Goal: Information Seeking & Learning: Learn about a topic

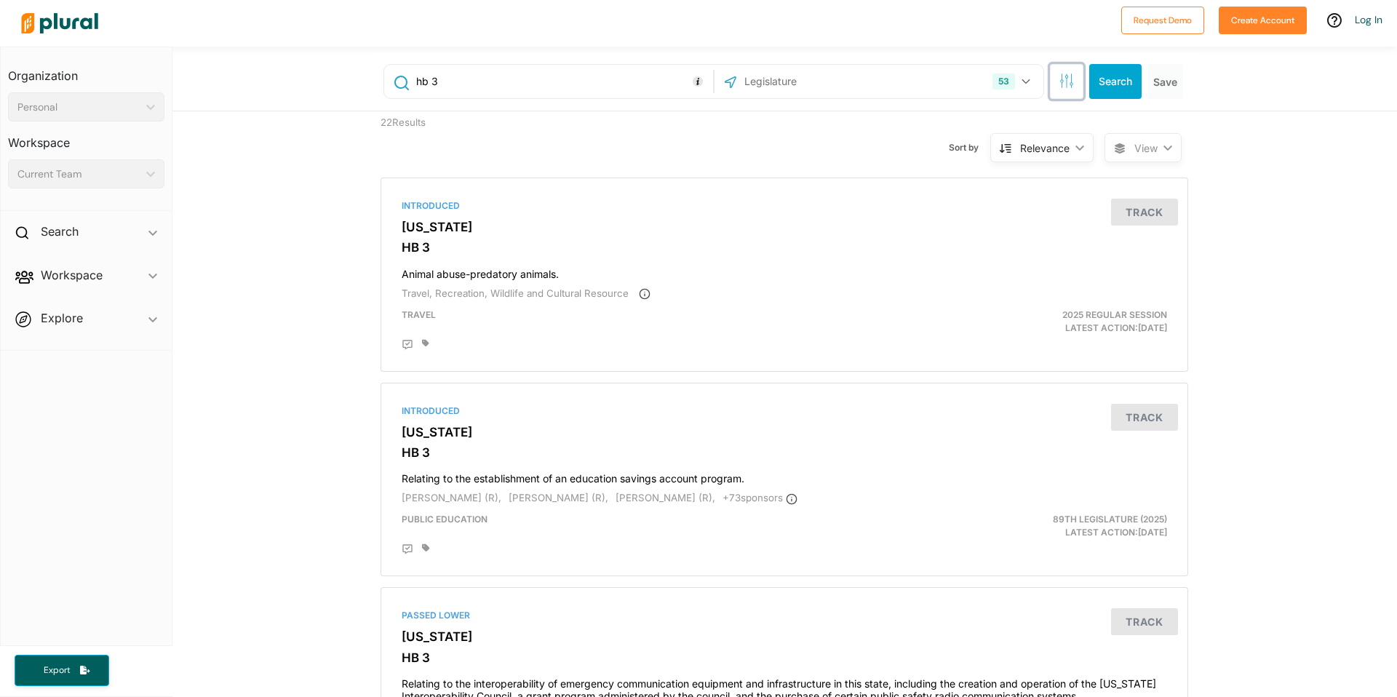
click at [1062, 84] on icon "button" at bounding box center [1066, 80] width 15 height 15
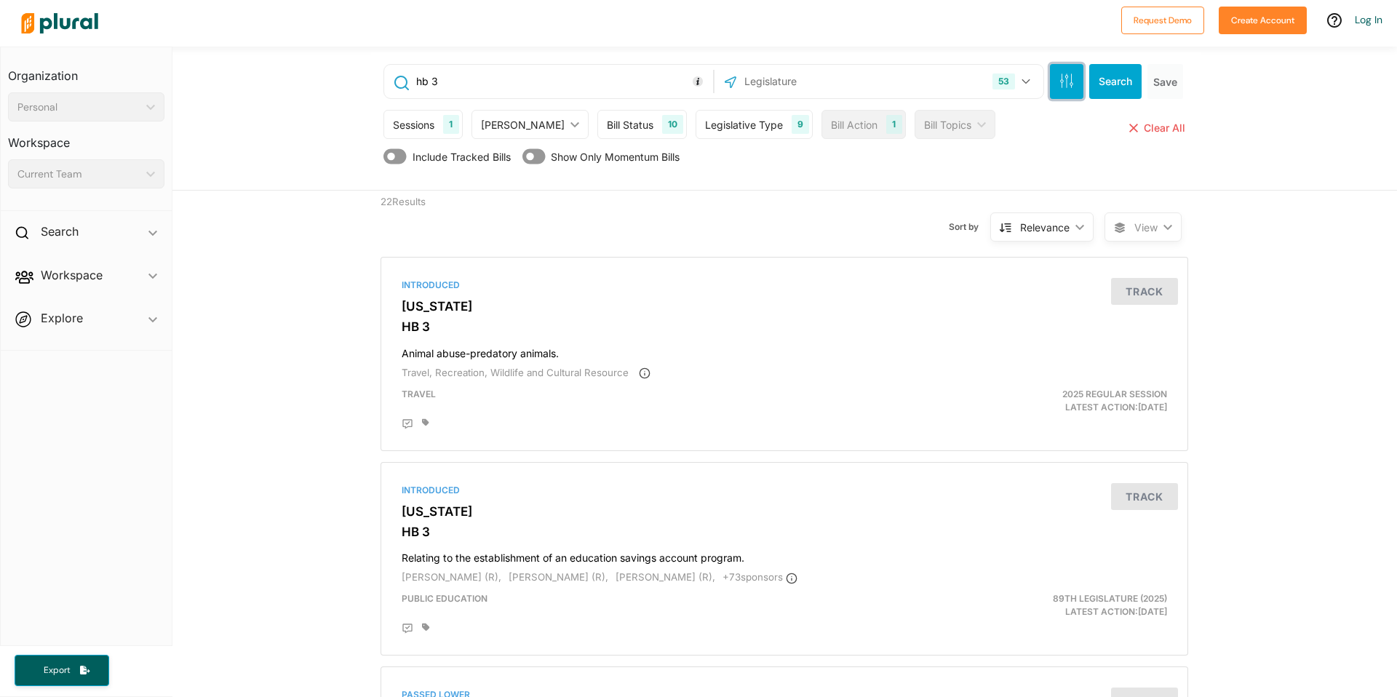
click at [1062, 84] on icon "button" at bounding box center [1066, 80] width 15 height 15
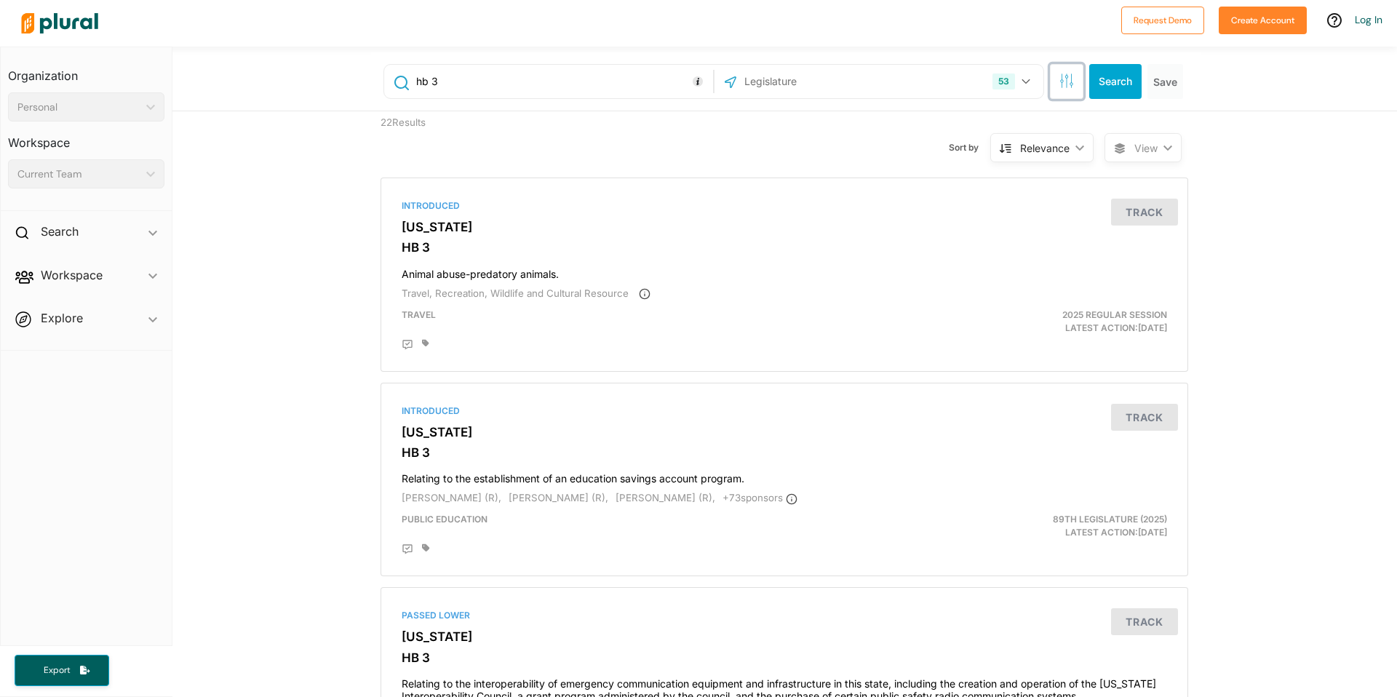
click at [1062, 84] on icon "button" at bounding box center [1066, 80] width 15 height 15
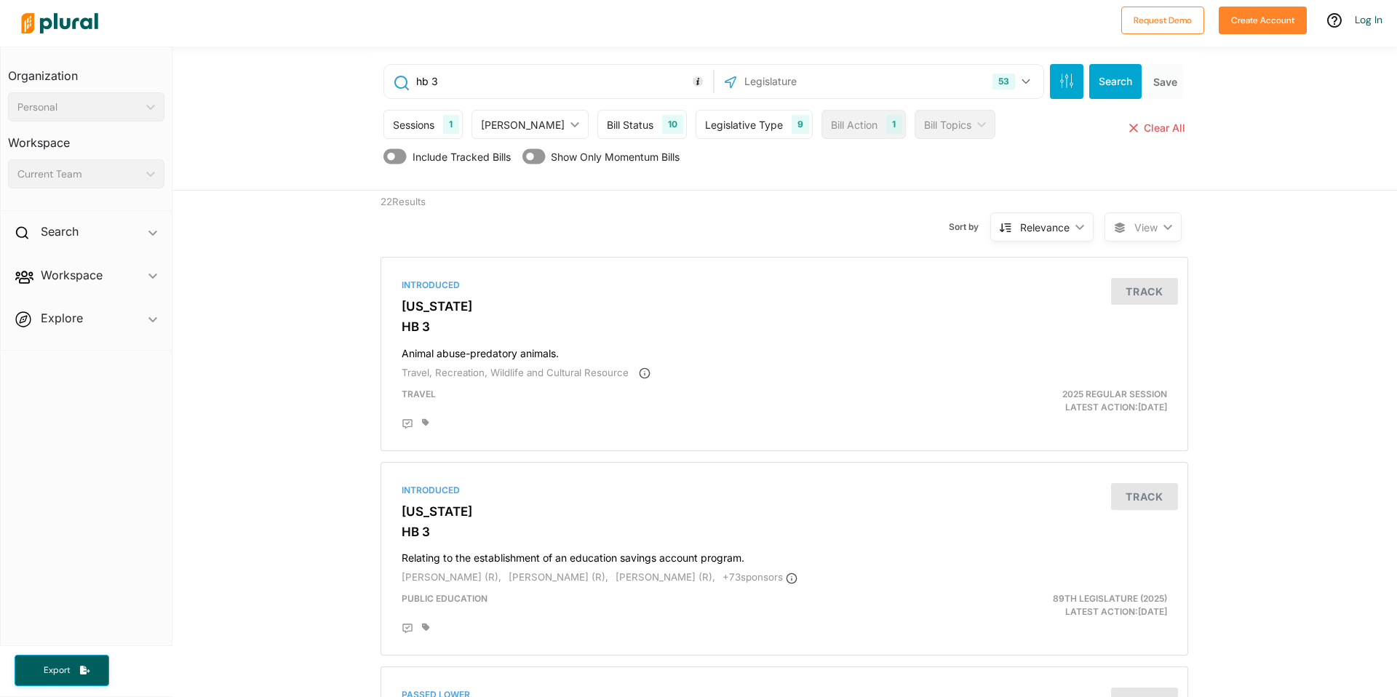
click at [726, 128] on div "Legislative Type" at bounding box center [744, 124] width 78 height 15
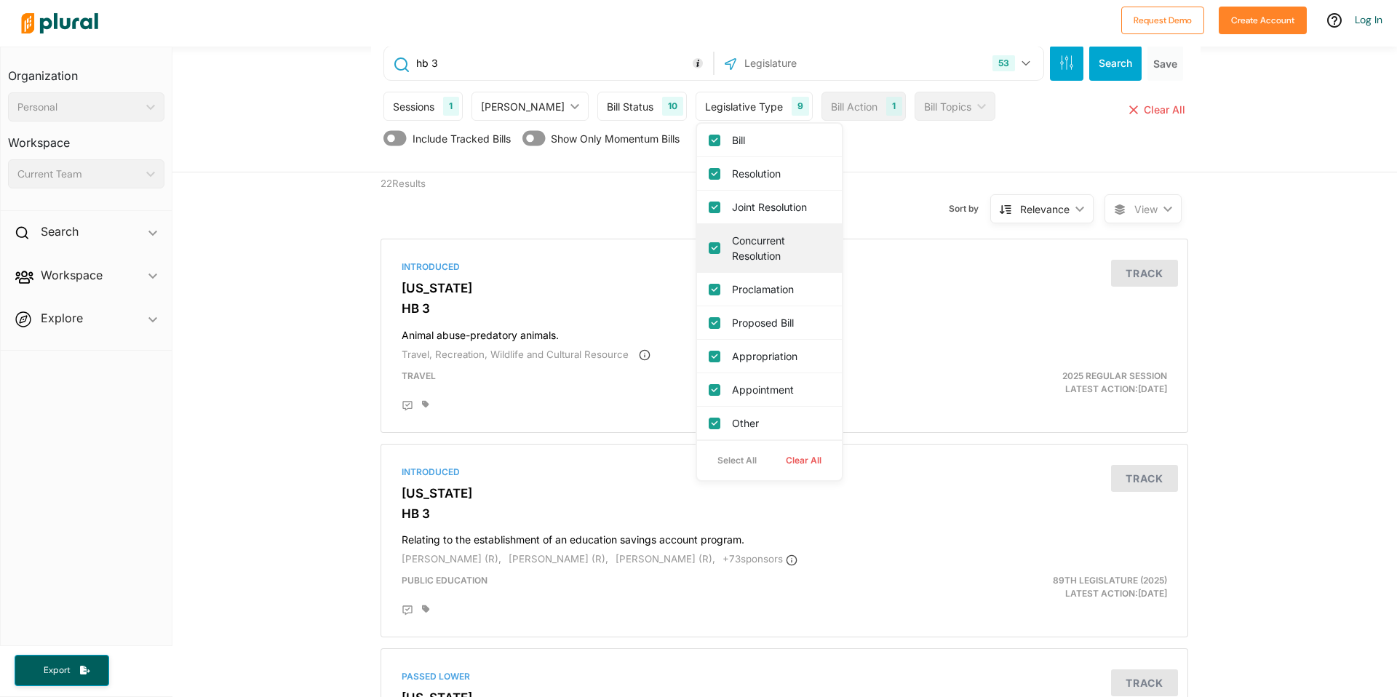
scroll to position [39, 0]
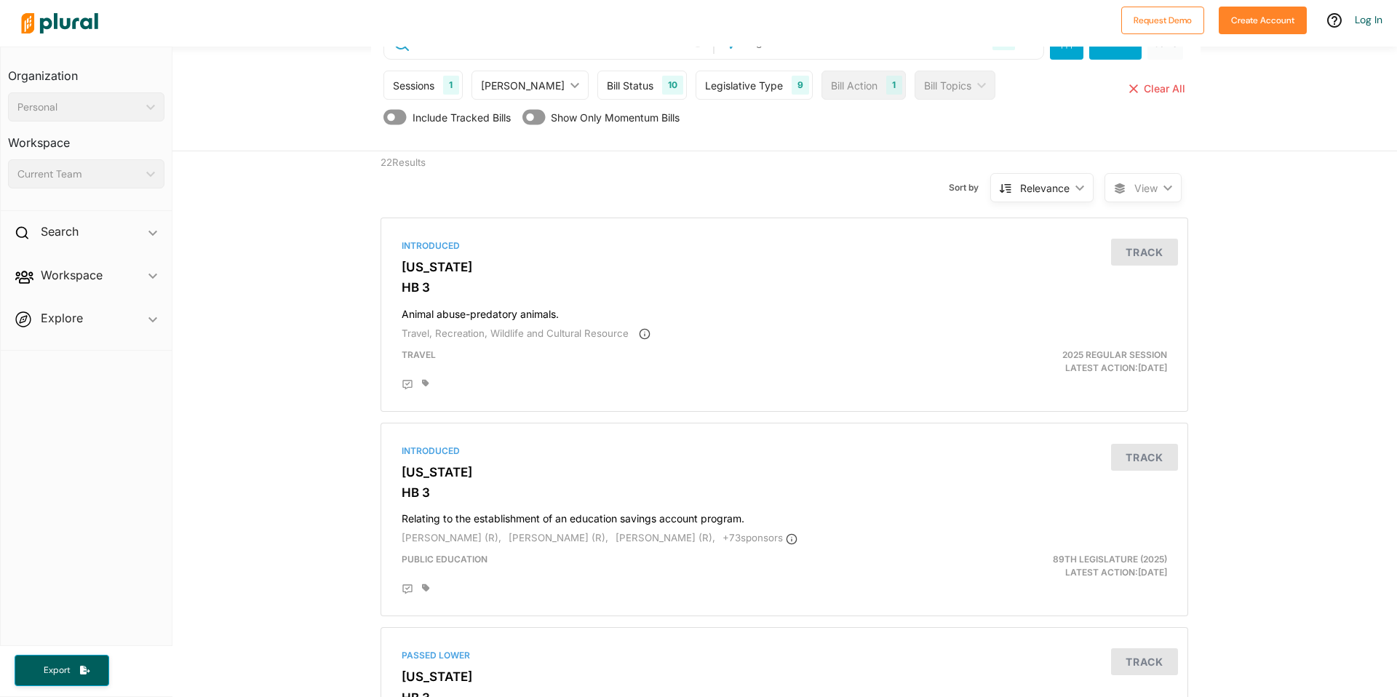
click at [856, 162] on div "Sort by Relevance ic_keyboard_arrow_down Relevance Latest Action Latest Action …" at bounding box center [863, 178] width 484 height 55
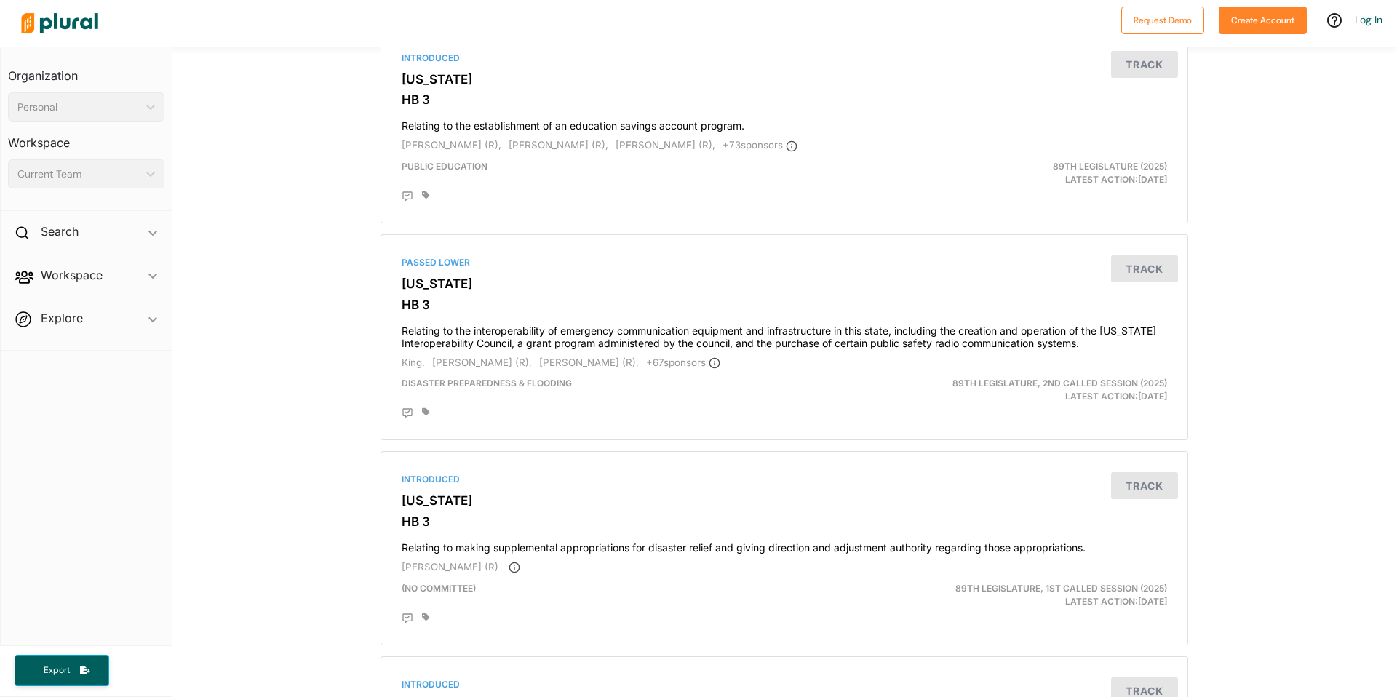
scroll to position [0, 0]
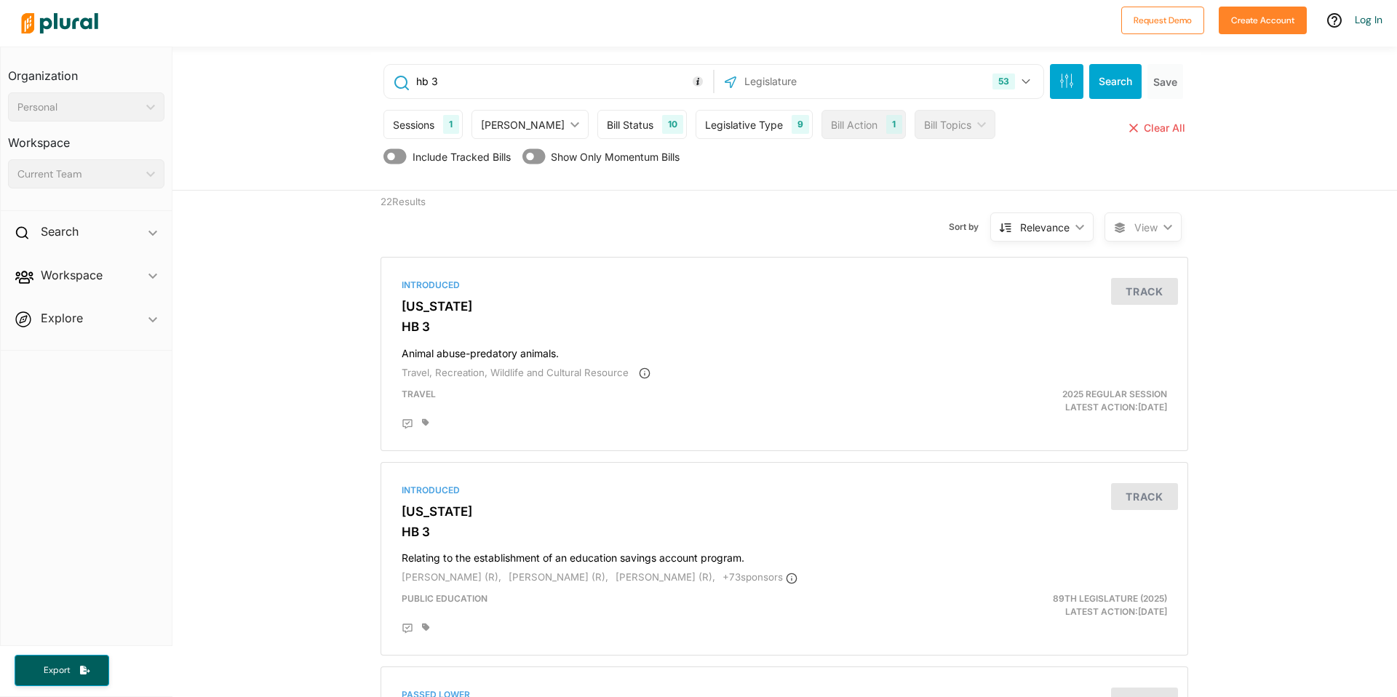
click at [654, 160] on span "Show Only Momentum Bills" at bounding box center [615, 156] width 129 height 15
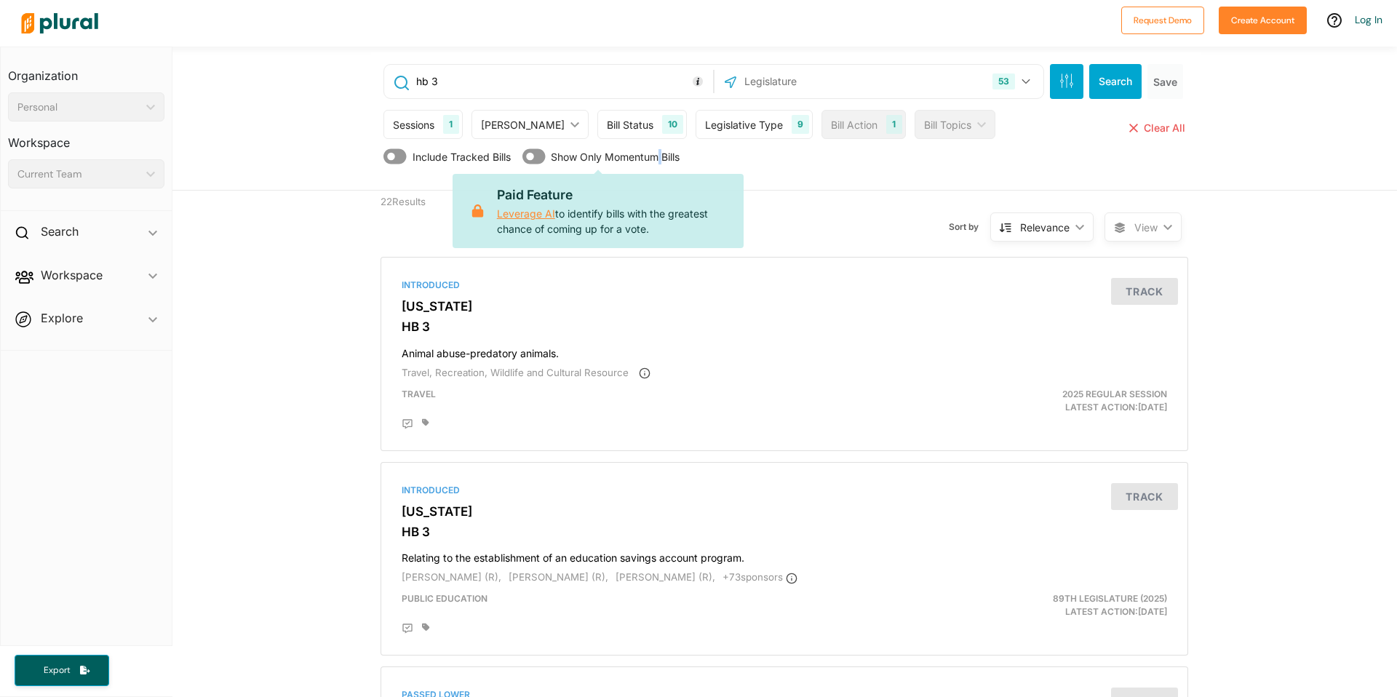
click at [654, 160] on span "Show Only Momentum Bills" at bounding box center [615, 156] width 129 height 15
click at [650, 157] on span "Show Only Momentum Bills" at bounding box center [615, 156] width 129 height 15
click at [1072, 232] on div "Relevance ic_keyboard_arrow_down" at bounding box center [1041, 226] width 103 height 29
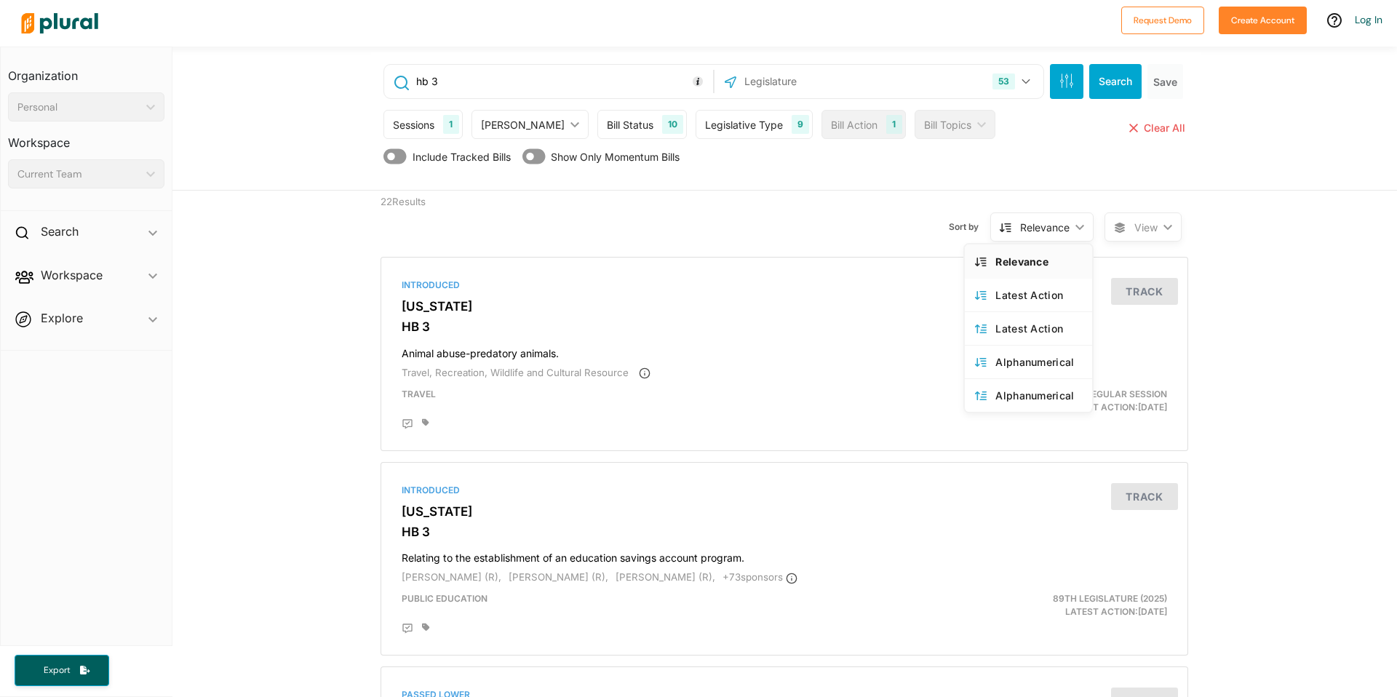
click at [930, 197] on div "Sort by Relevance ic_keyboard_arrow_down Relevance Latest Action Latest Action …" at bounding box center [863, 218] width 484 height 55
click at [607, 130] on div "Bill Status" at bounding box center [630, 124] width 47 height 15
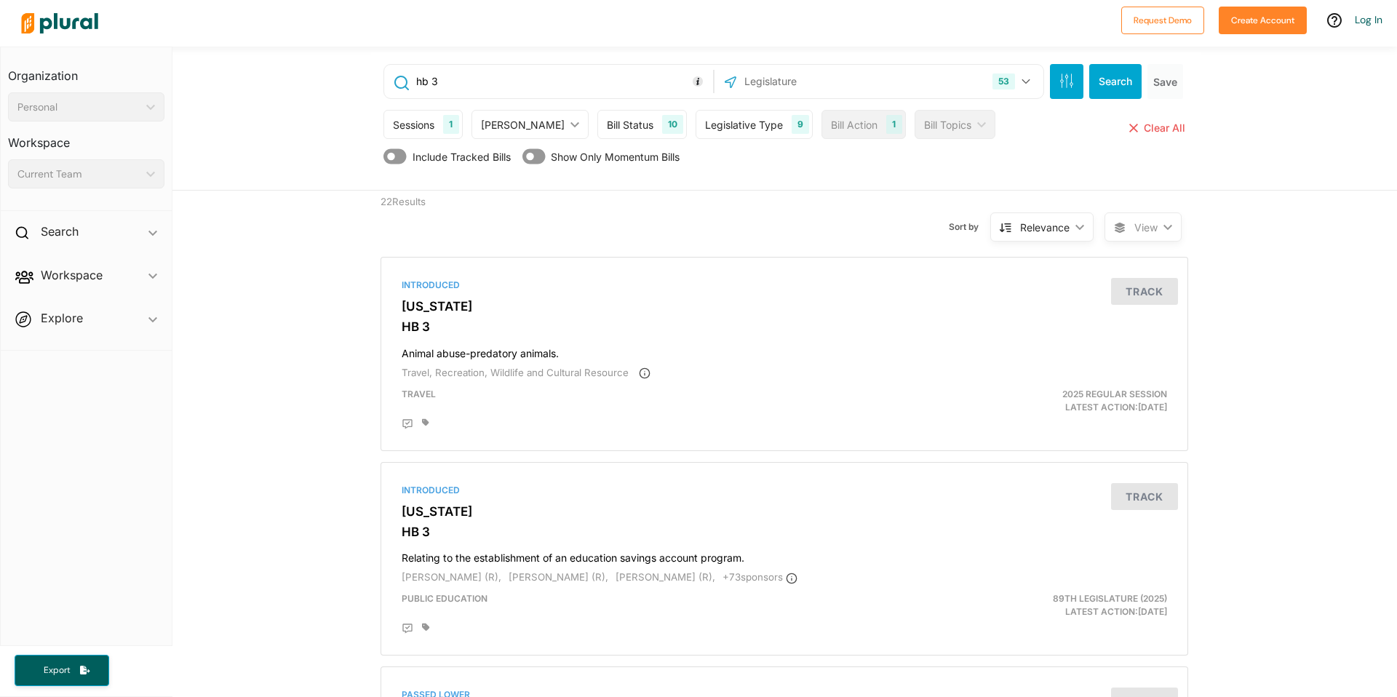
click at [924, 119] on div "Bill Topics" at bounding box center [947, 124] width 47 height 15
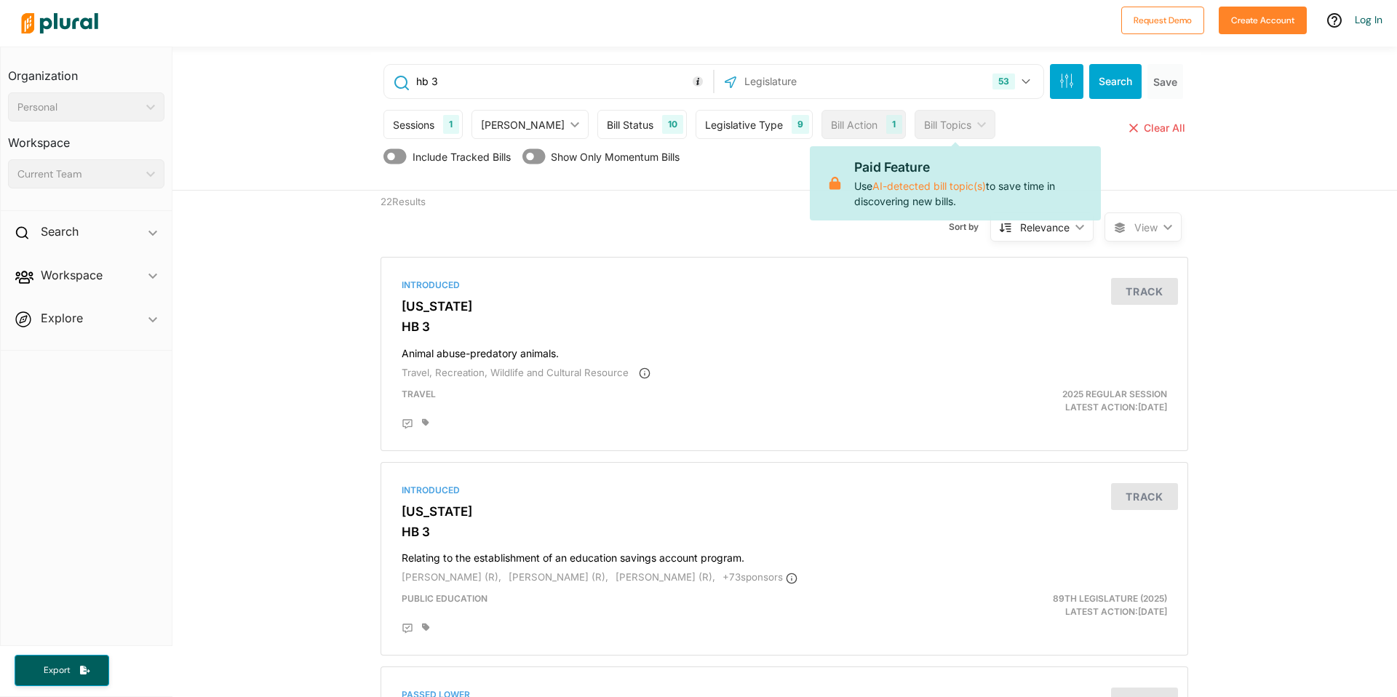
click at [522, 127] on div "[PERSON_NAME]" at bounding box center [523, 124] width 84 height 15
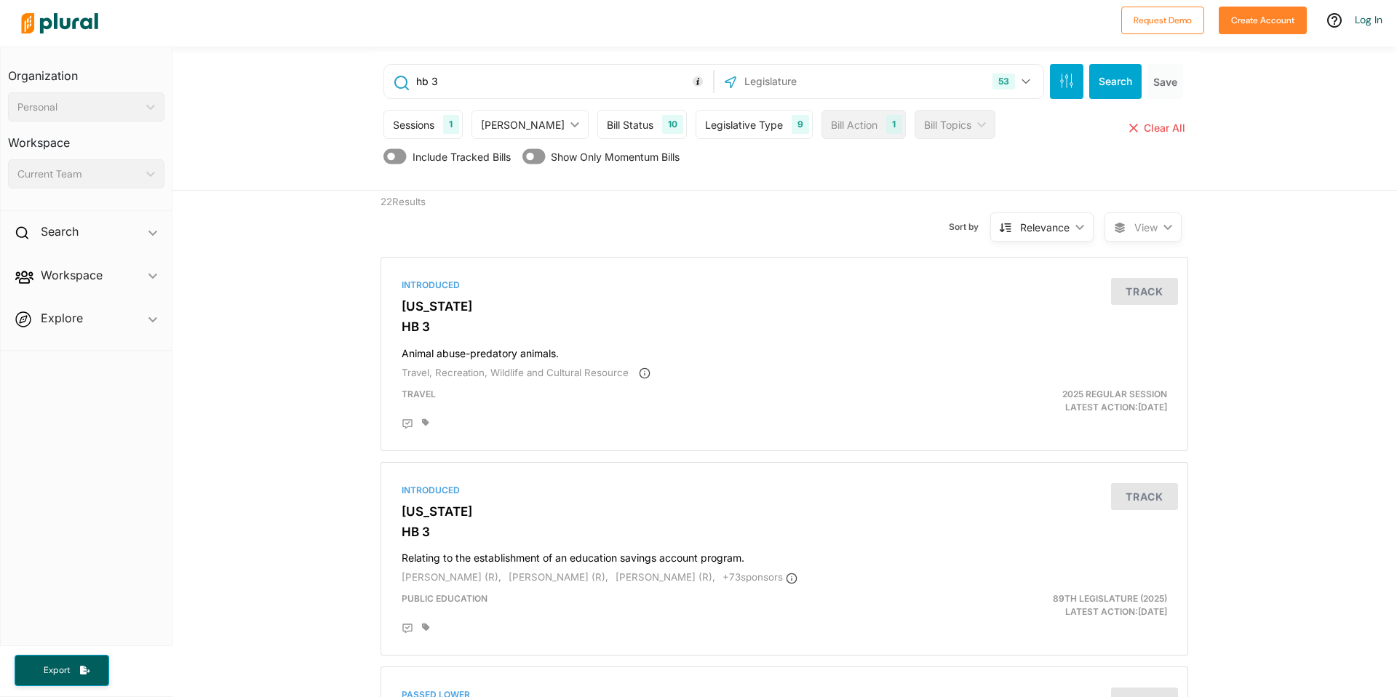
click at [355, 141] on div "hb 3 53 US Congress [US_STATE] [US_STATE] [US_STATE] [US_STATE] [US_STATE] [US_…" at bounding box center [784, 119] width 1225 height 144
click at [415, 117] on div "Sessions" at bounding box center [413, 124] width 41 height 15
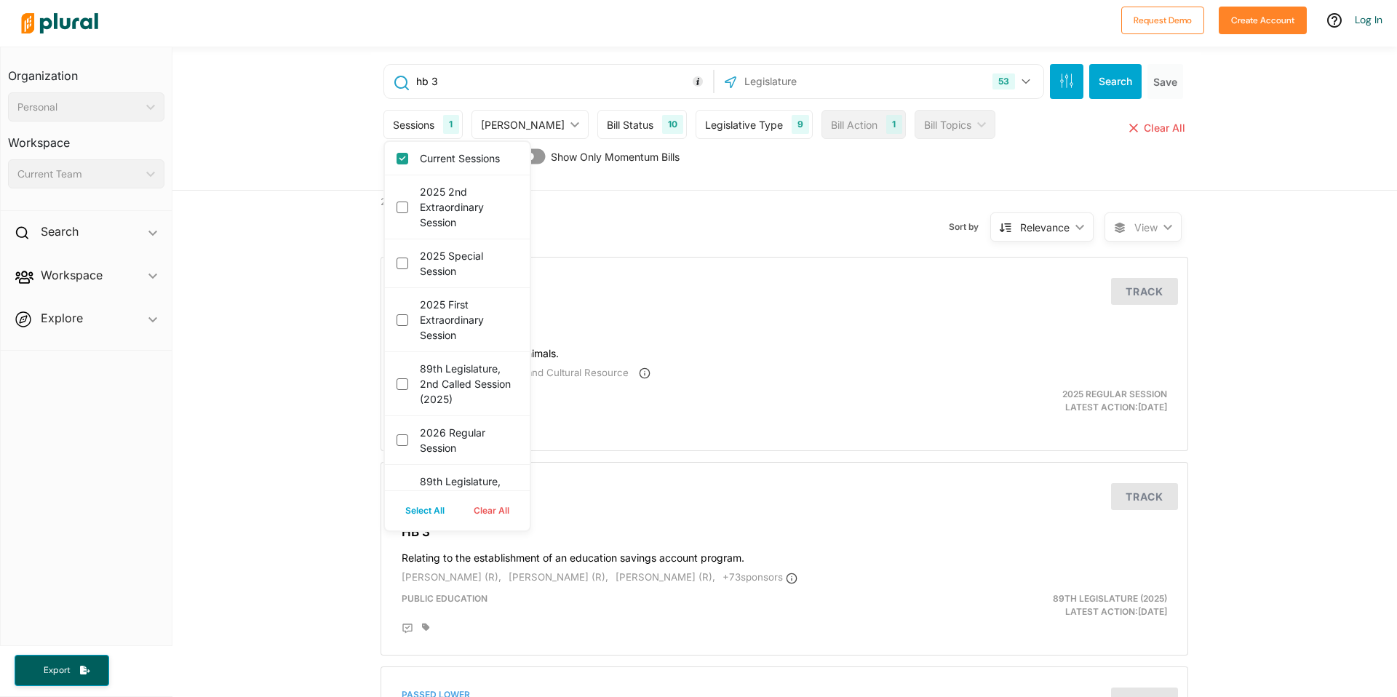
click at [786, 182] on div "hb 3 53 US Congress [US_STATE] [US_STATE] [US_STATE] [US_STATE] [US_STATE] [US_…" at bounding box center [785, 121] width 829 height 138
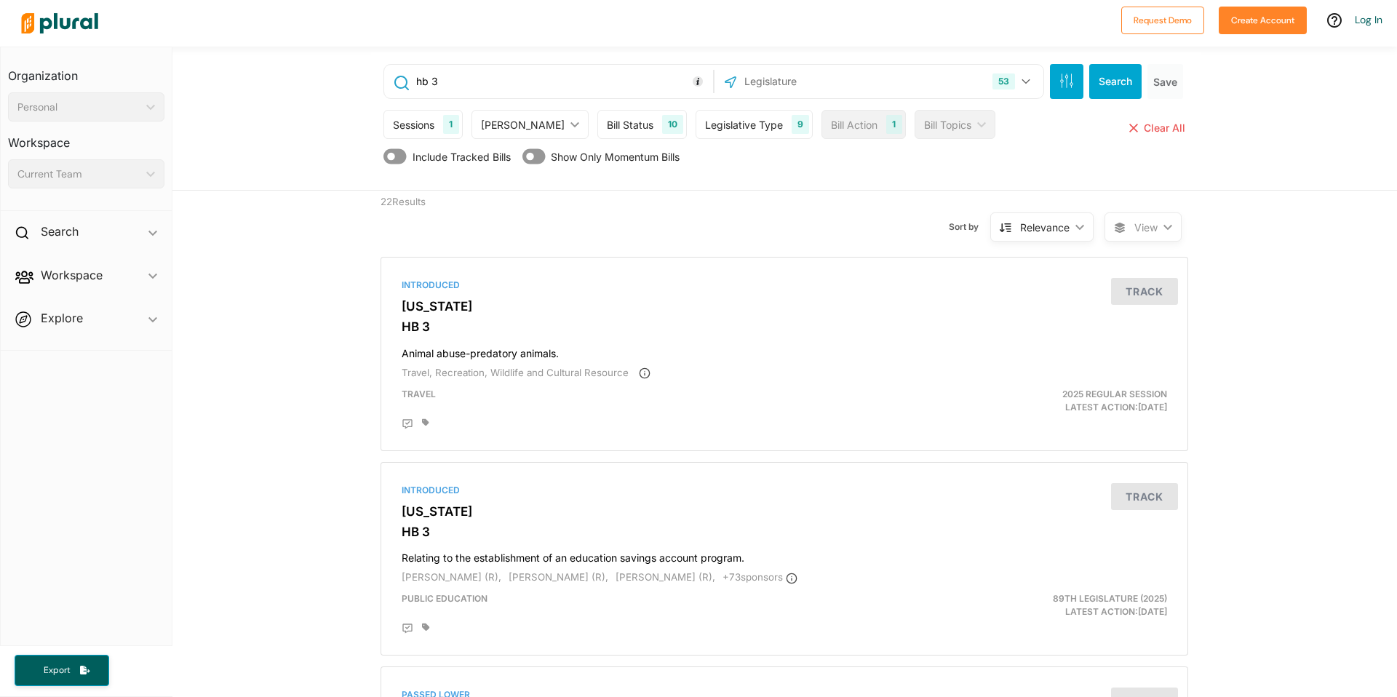
click at [696, 133] on div "Legislative Type 9" at bounding box center [754, 124] width 117 height 29
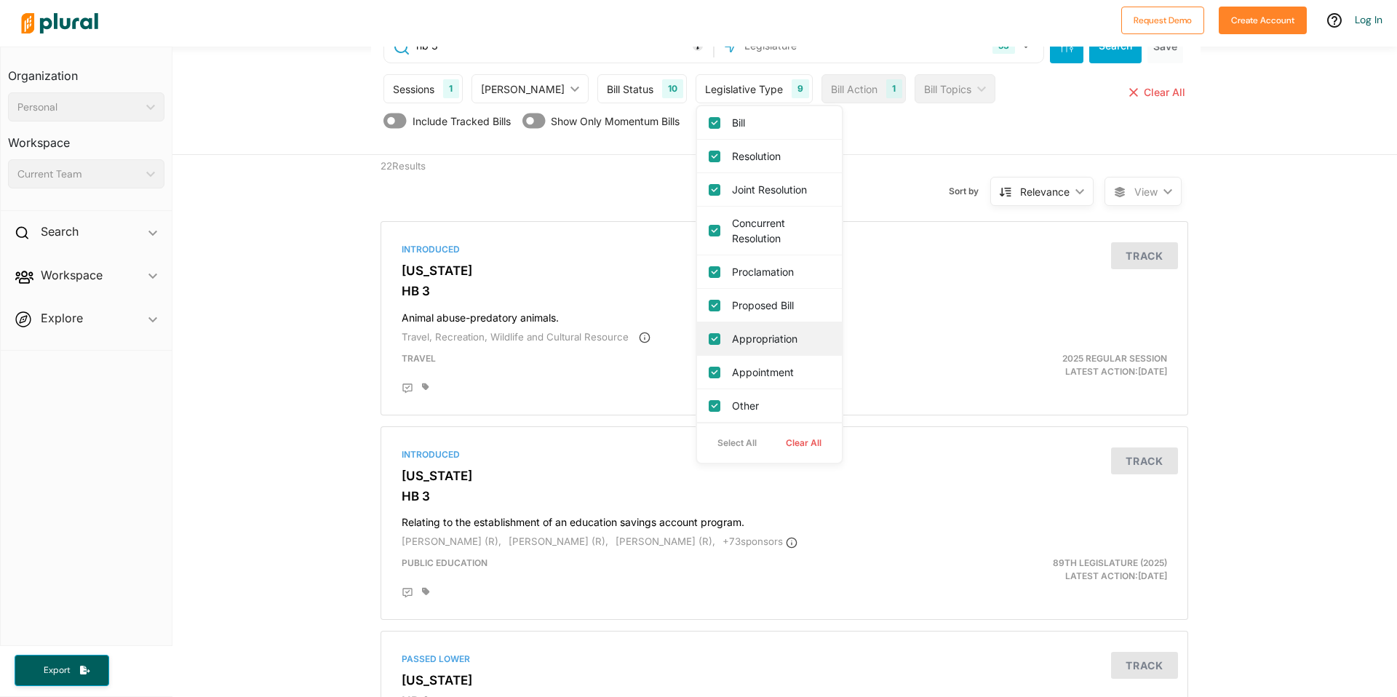
scroll to position [33, 0]
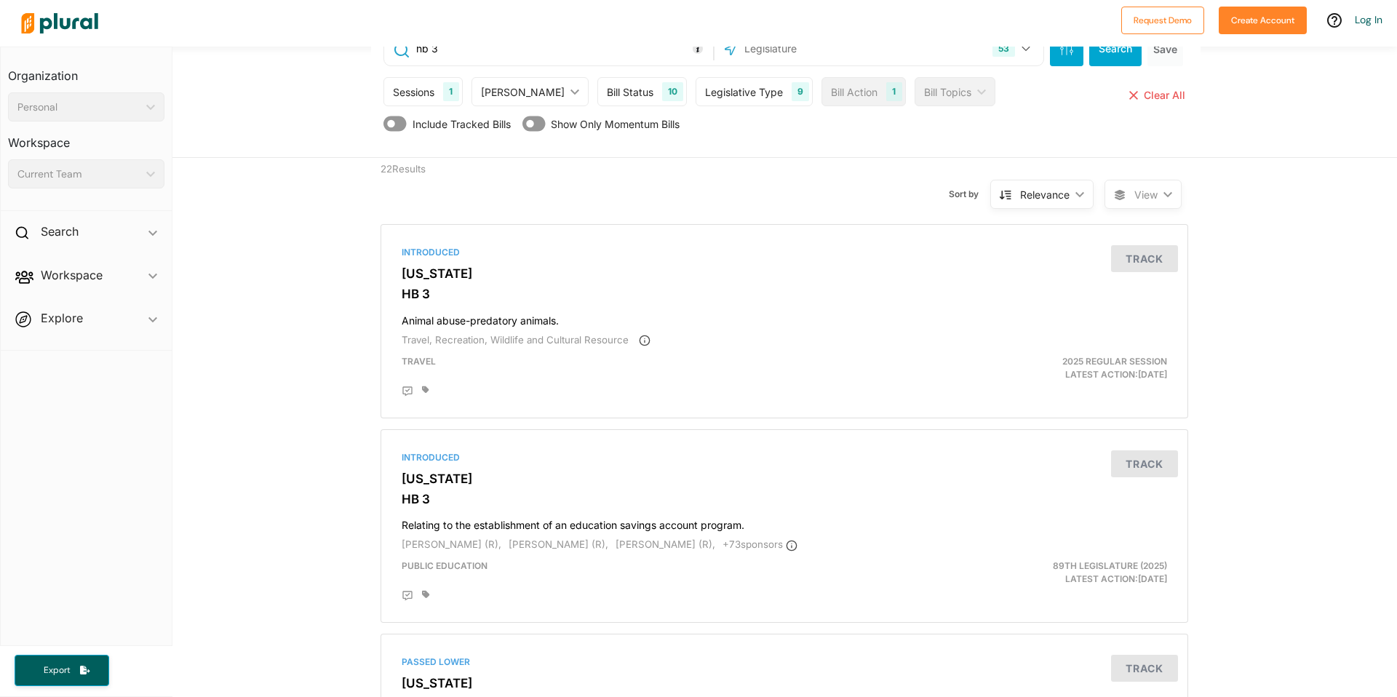
click at [629, 164] on div "Sort by Relevance ic_keyboard_arrow_down Relevance Latest Action Latest Action …" at bounding box center [863, 185] width 484 height 55
click at [612, 90] on div "Bill Status" at bounding box center [630, 91] width 47 height 15
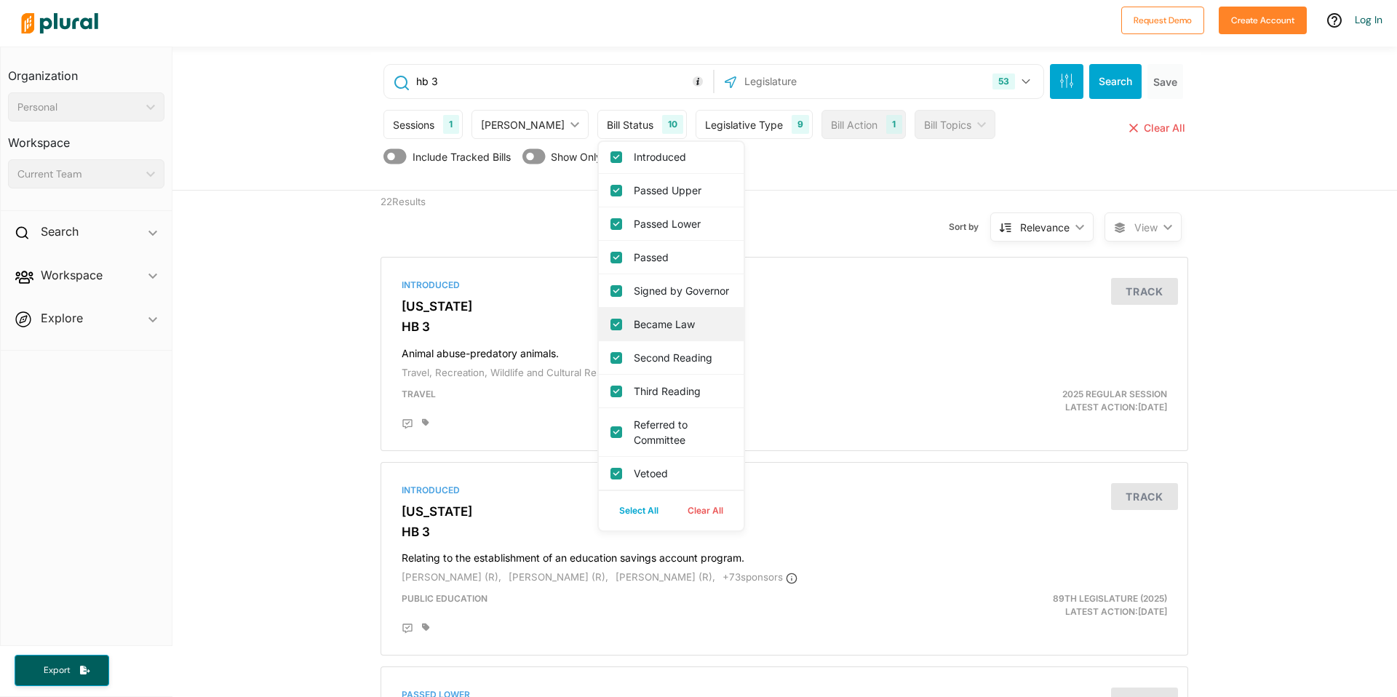
scroll to position [0, 0]
click at [789, 213] on div "Sort by Relevance ic_keyboard_arrow_down Relevance Latest Action Latest Action …" at bounding box center [863, 218] width 484 height 55
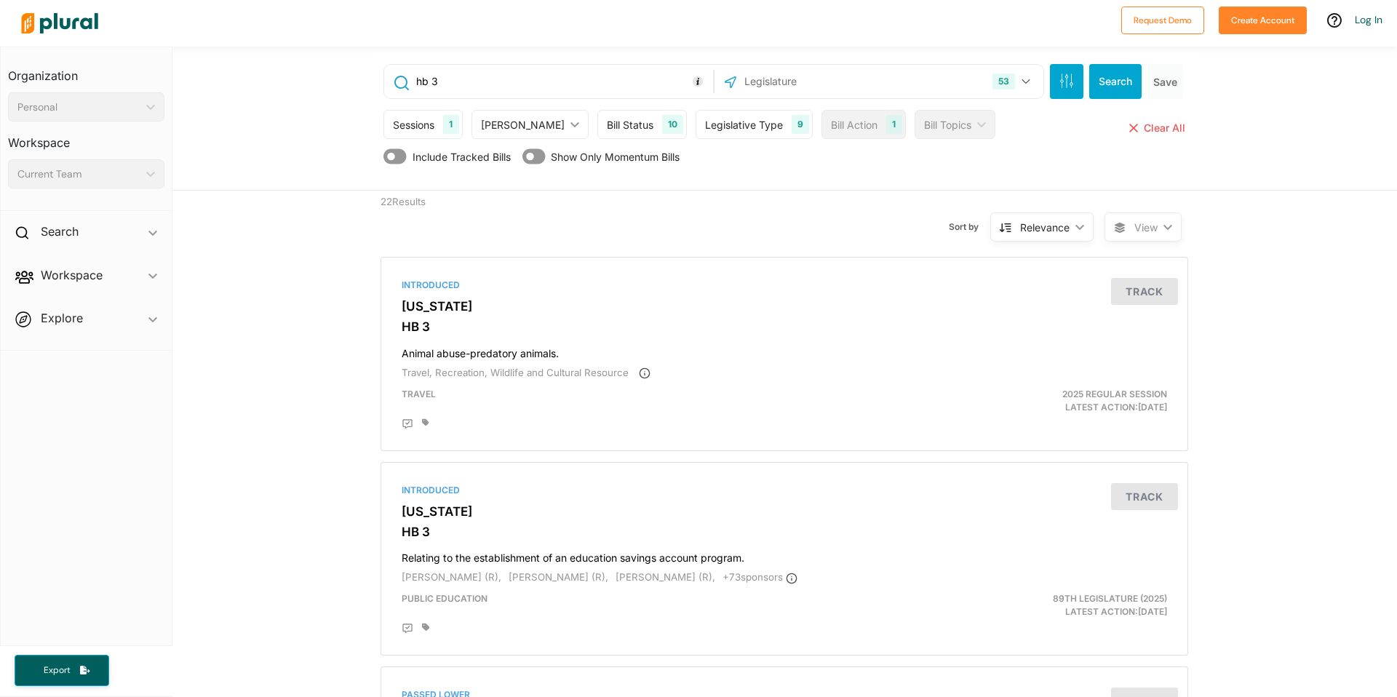
click at [617, 130] on div "Bill Status 10" at bounding box center [641, 124] width 89 height 29
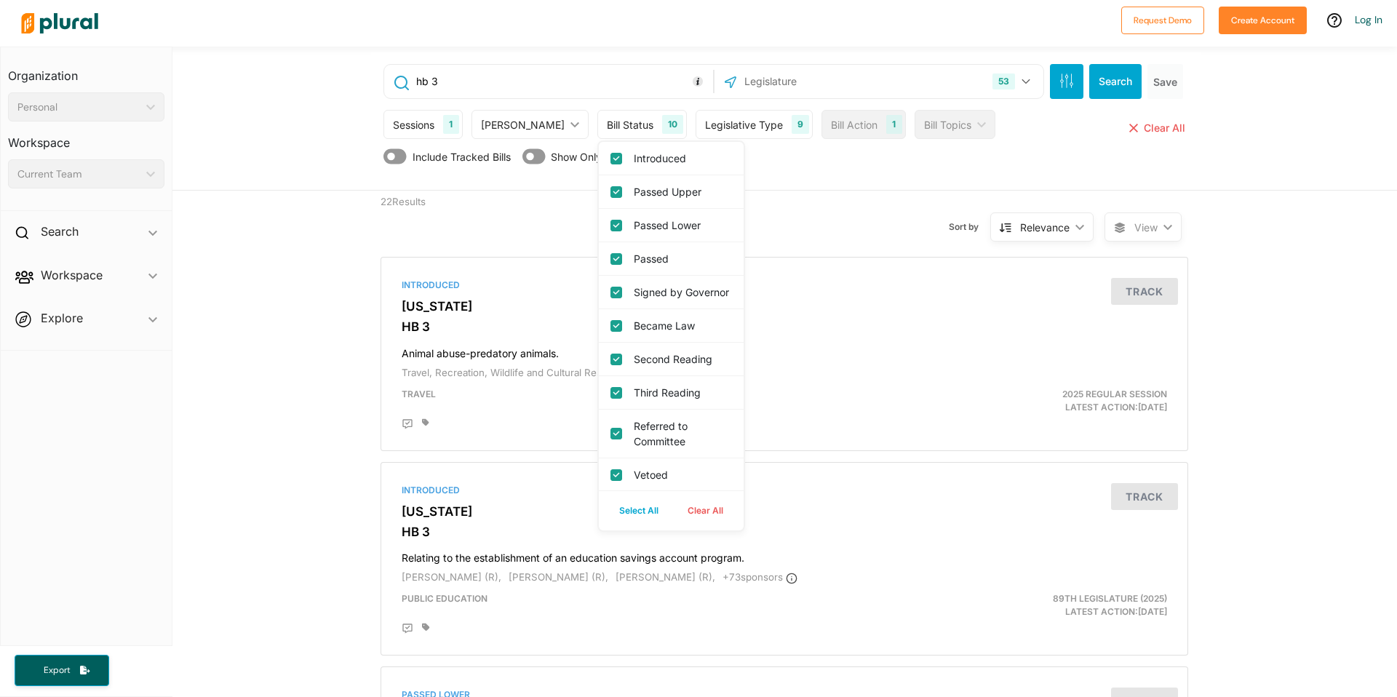
click at [934, 160] on div "Include Tracked Bills Show Only Momentum Bills" at bounding box center [785, 160] width 805 height 28
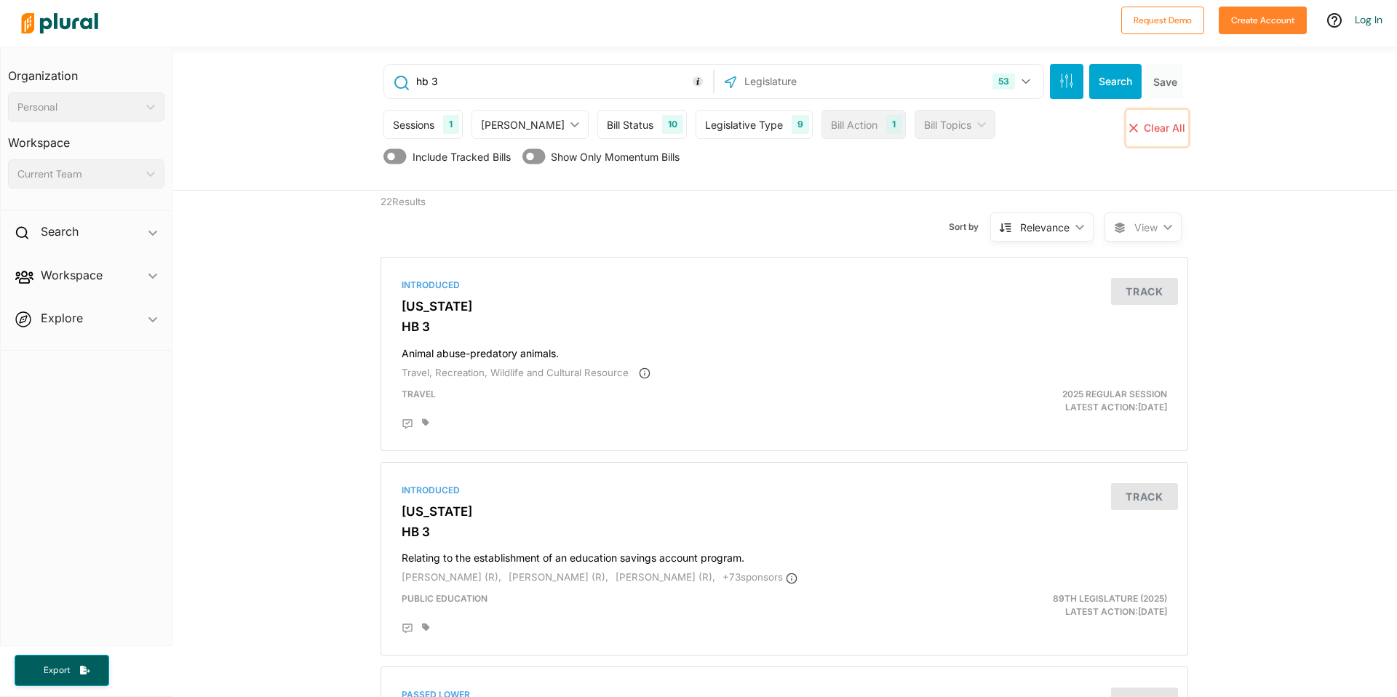
click at [1166, 129] on span "Clear All" at bounding box center [1164, 128] width 41 height 12
click at [1096, 85] on button "Search" at bounding box center [1115, 81] width 52 height 35
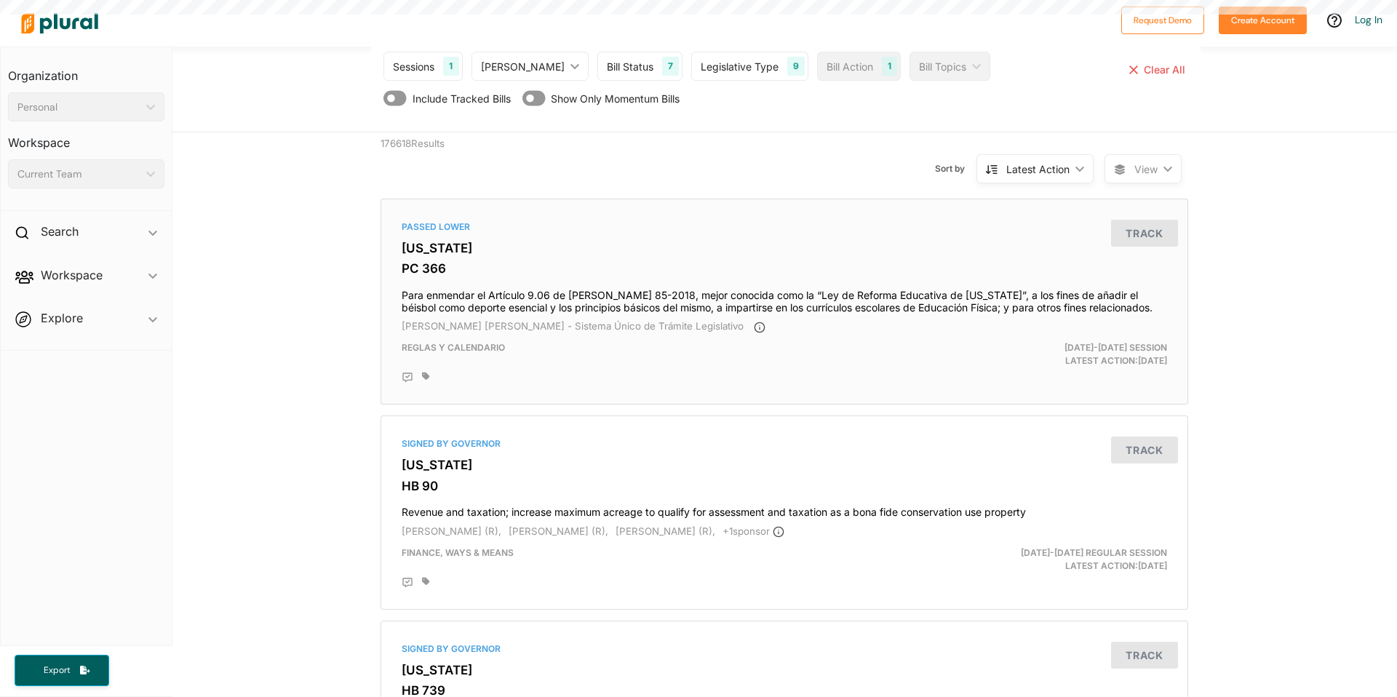
scroll to position [73, 0]
